Goal: Find contact information: Find contact information

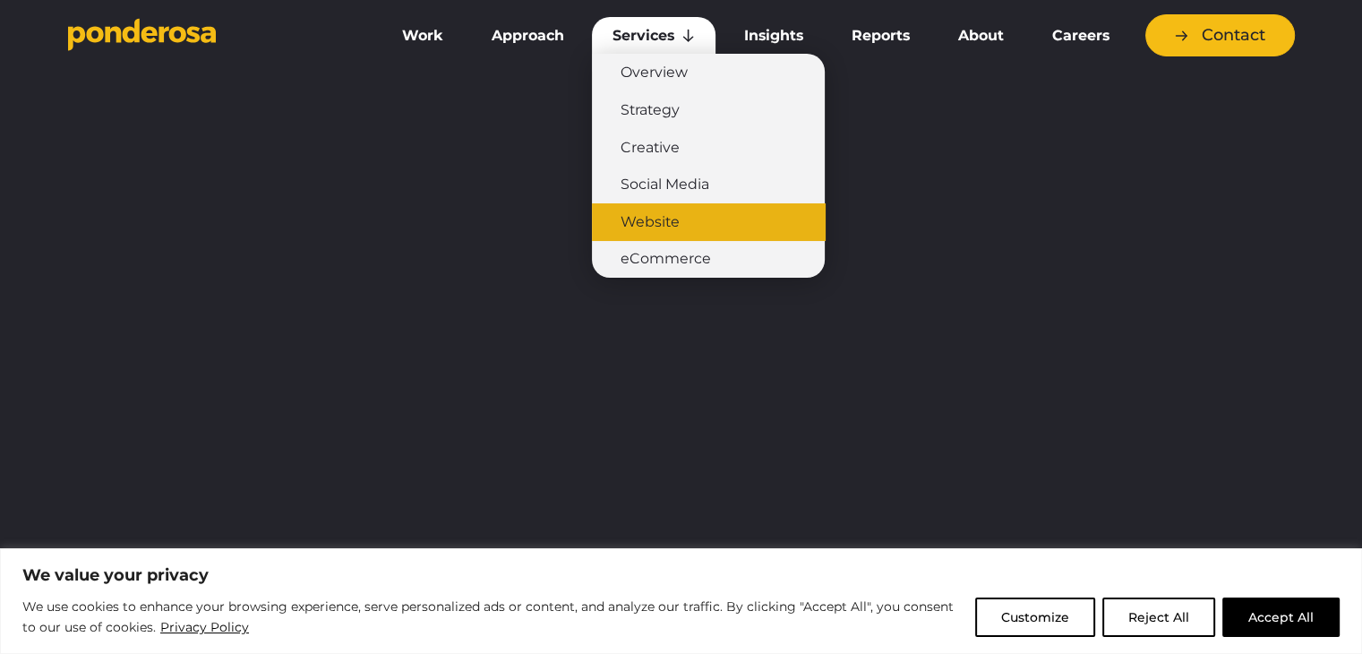
click at [655, 226] on link "Website" at bounding box center [708, 222] width 233 height 38
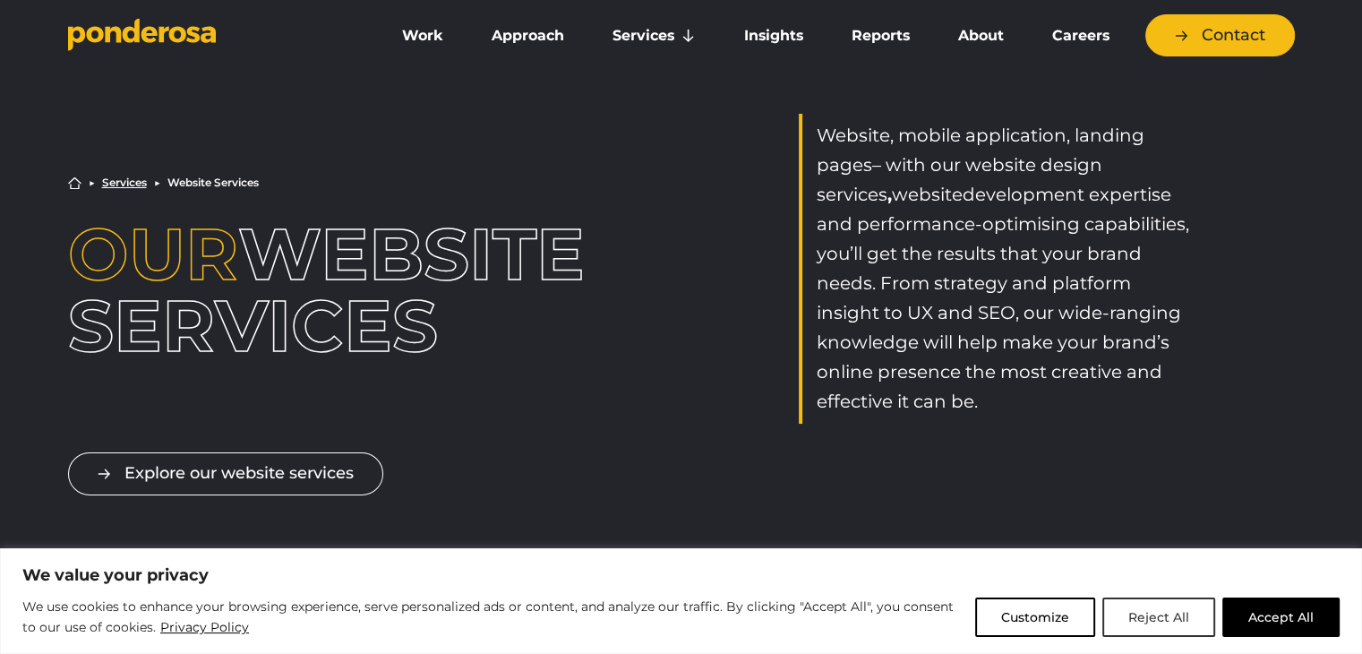
click at [1147, 620] on button "Reject All" at bounding box center [1158, 616] width 113 height 39
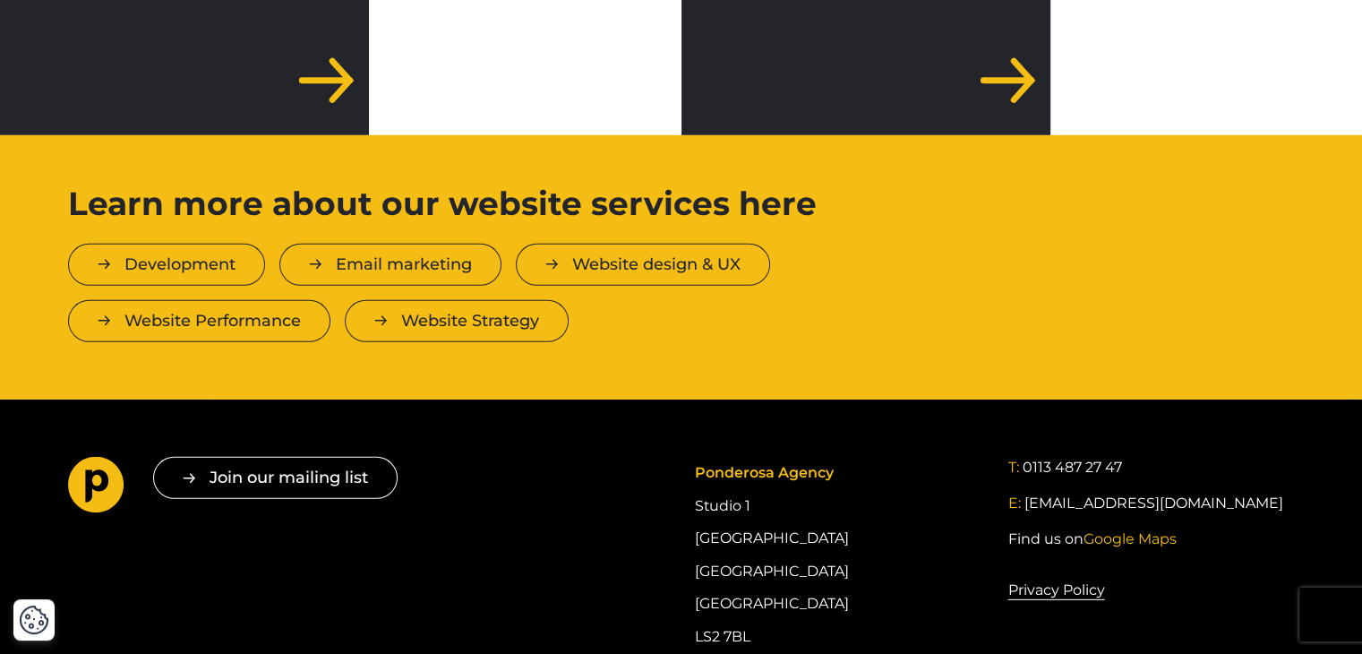
scroll to position [5501, 0]
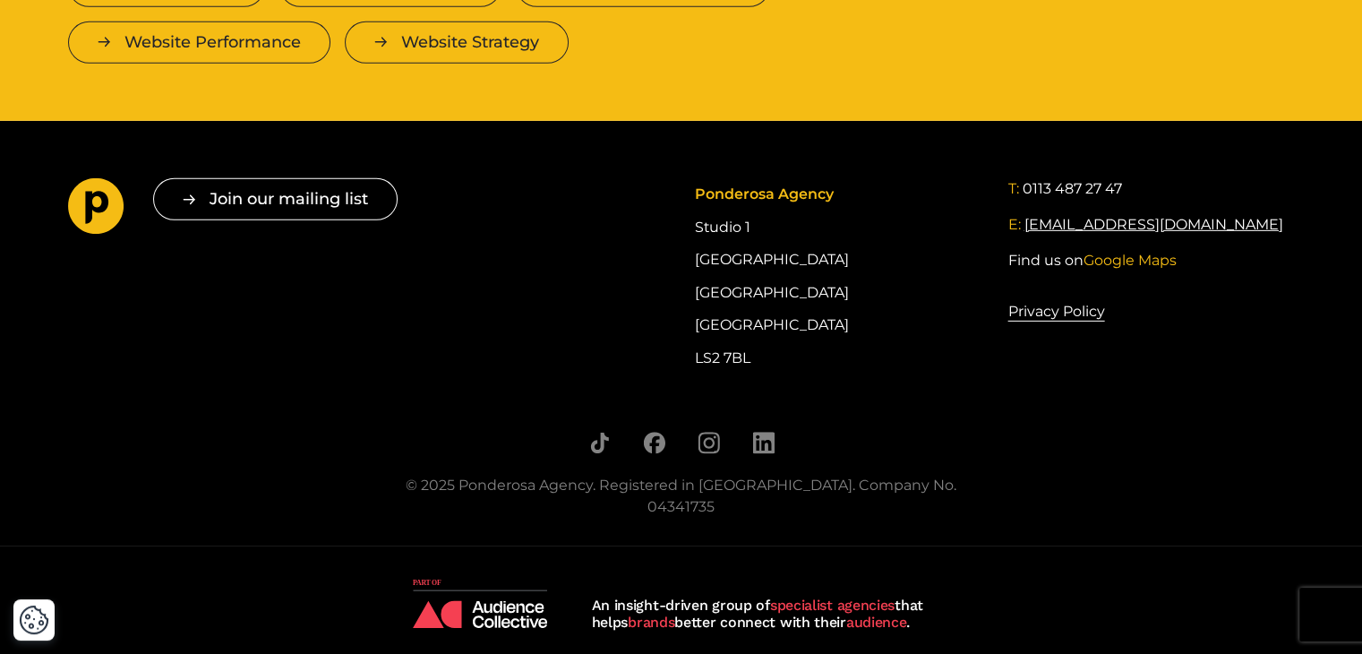
drag, startPoint x: 1245, startPoint y: 234, endPoint x: 1043, endPoint y: 230, distance: 202.4
click at [1043, 230] on div "T: 0113 487 27 47 E: [EMAIL_ADDRESS][DOMAIN_NAME] Find us on Google Maps" at bounding box center [1150, 224] width 286 height 93
drag, startPoint x: 1175, startPoint y: 160, endPoint x: 1146, endPoint y: 157, distance: 29.8
click at [1175, 160] on footer "Join our mailing list " * " indicates required fields Email * Consent * I give …" at bounding box center [681, 333] width 1362 height 425
drag, startPoint x: 1018, startPoint y: 166, endPoint x: 1247, endPoint y: 229, distance: 237.8
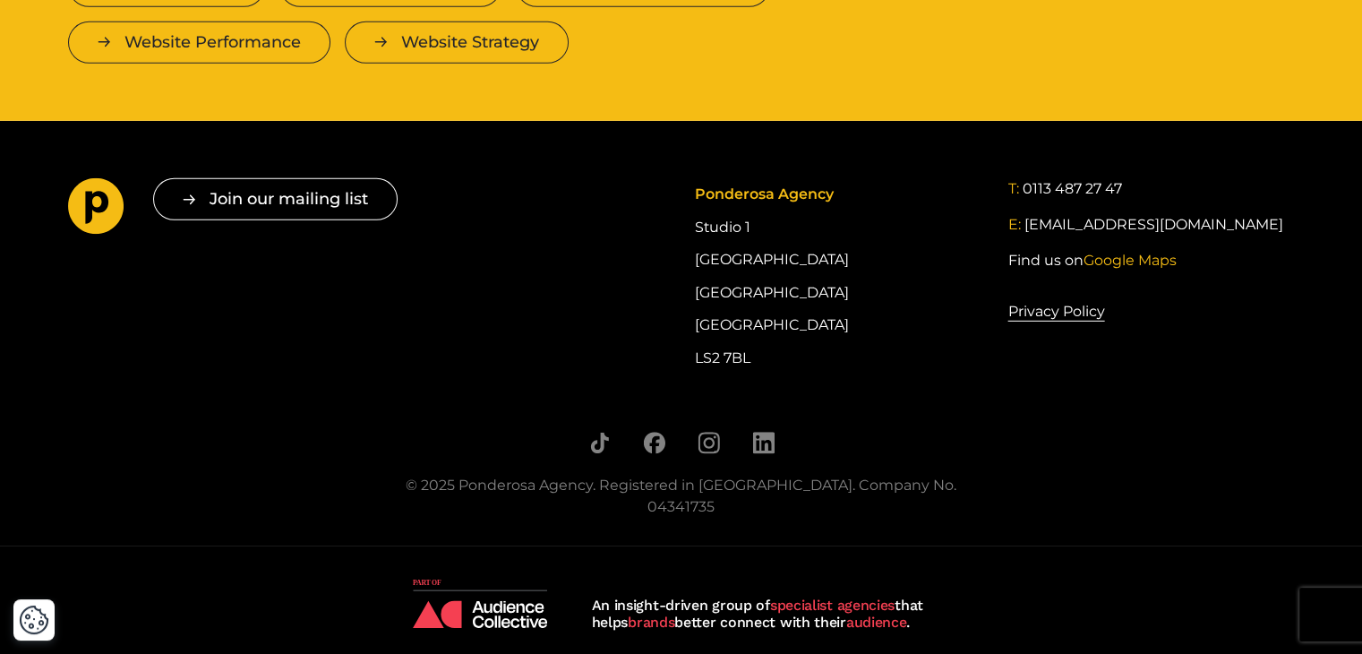
click at [1247, 229] on footer "Join our mailing list " * " indicates required fields Email * Consent * I give …" at bounding box center [681, 333] width 1362 height 425
copy div ": 0113 487 27 47 E: [EMAIL_ADDRESS][DOMAIN_NAME]"
click at [760, 438] on icon "Follow us on LinkedIn" at bounding box center [762, 442] width 21 height 21
